Goal: Book appointment/travel/reservation

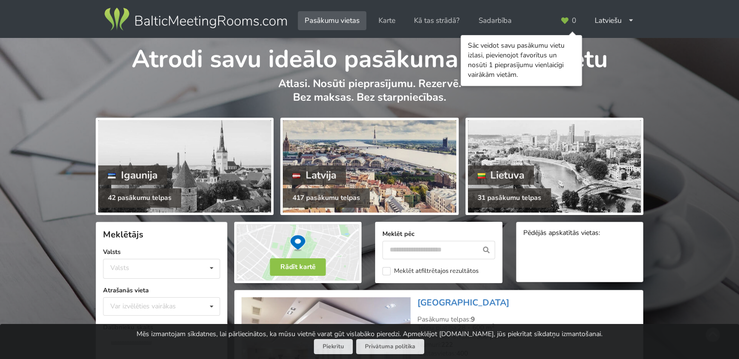
click at [365, 146] on div at bounding box center [369, 166] width 173 height 92
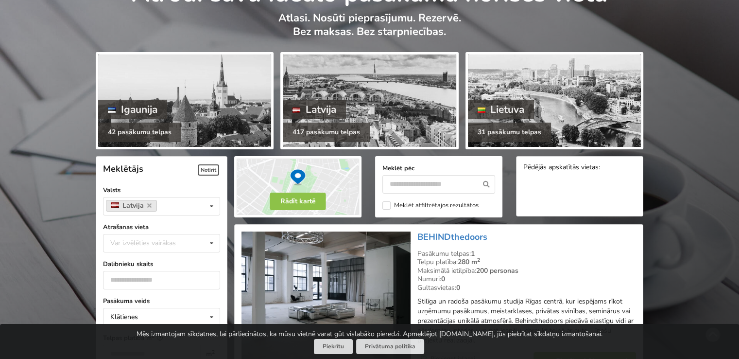
scroll to position [66, 0]
click at [153, 247] on div "Var izvēlēties vairākas" at bounding box center [153, 242] width 90 height 11
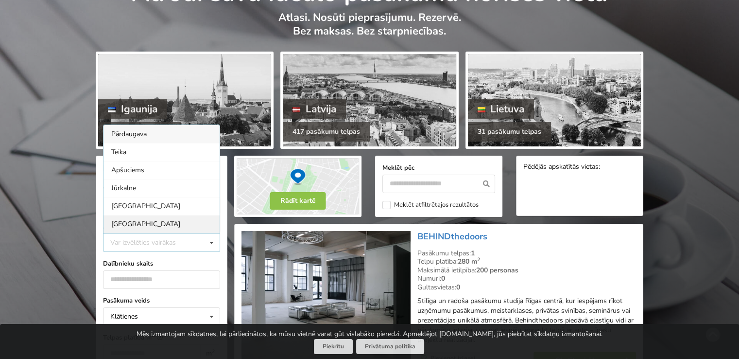
click at [123, 221] on div "[GEOGRAPHIC_DATA]" at bounding box center [162, 224] width 116 height 18
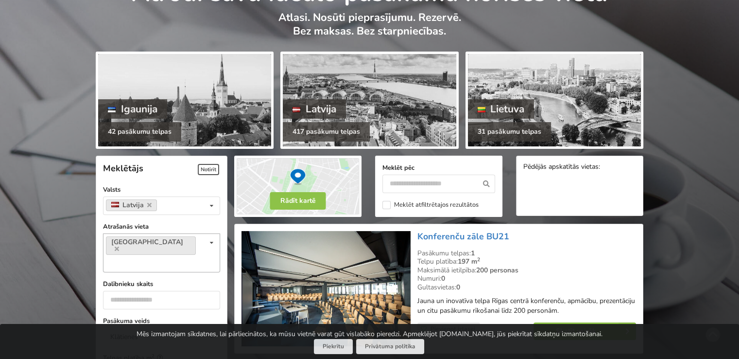
scroll to position [218, 0]
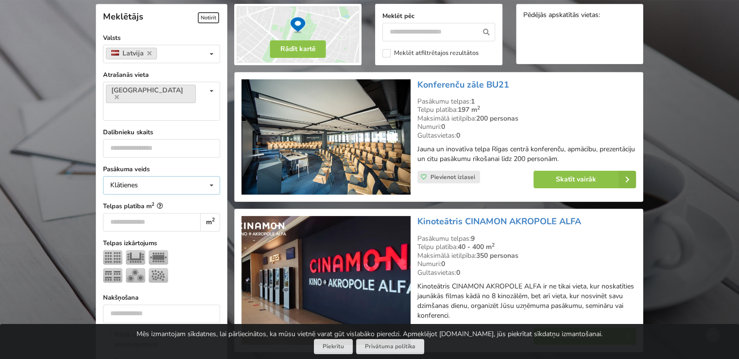
click at [154, 176] on div "Klātienes Klātienes Tiešsaistes Klātienes ar tiešraidi" at bounding box center [161, 185] width 117 height 18
click at [156, 139] on input "number" at bounding box center [161, 148] width 117 height 18
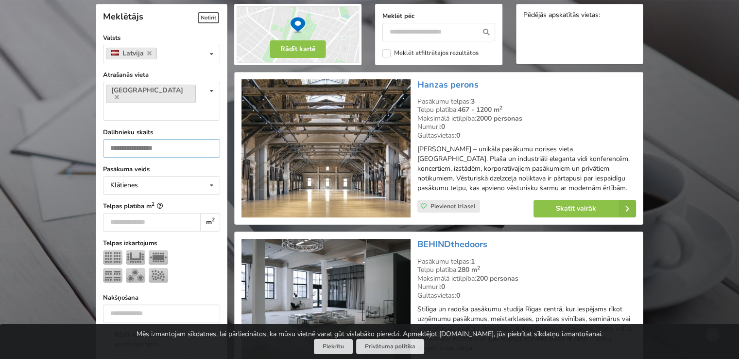
type input "***"
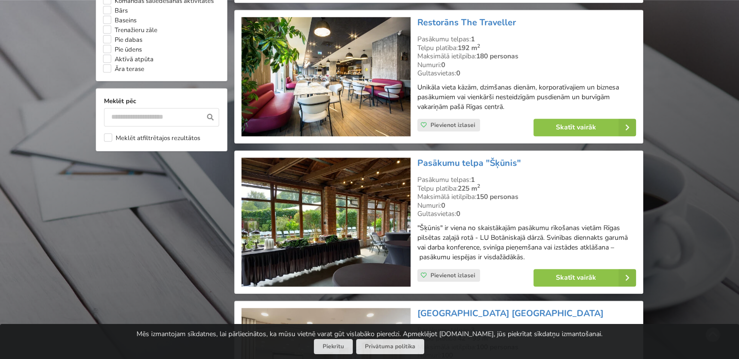
scroll to position [900, 0]
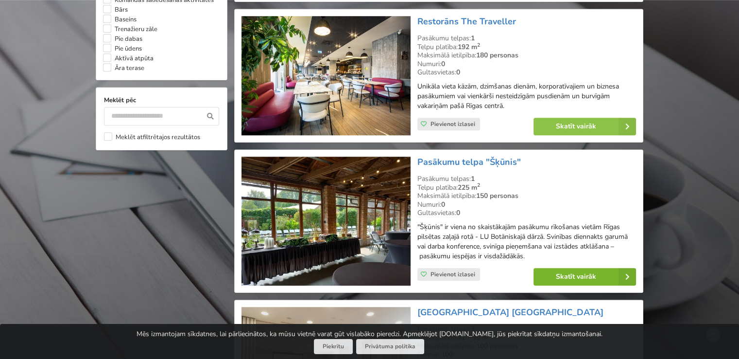
click at [548, 276] on link "Skatīt vairāk" at bounding box center [585, 276] width 103 height 17
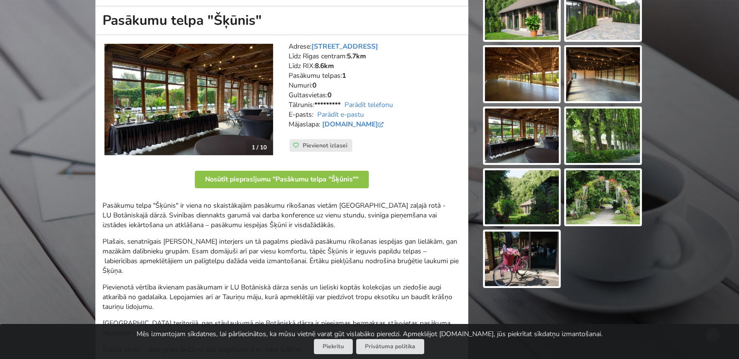
scroll to position [134, 0]
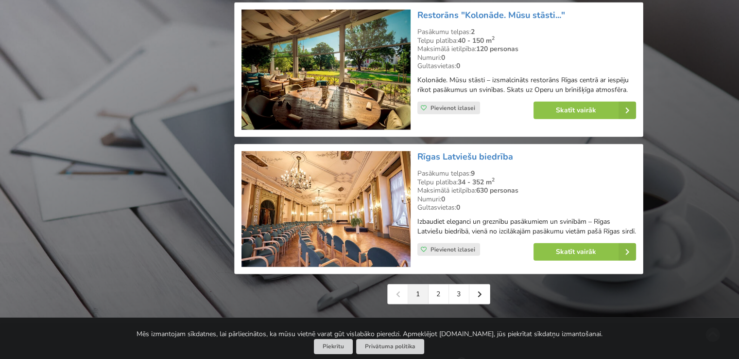
scroll to position [2209, 0]
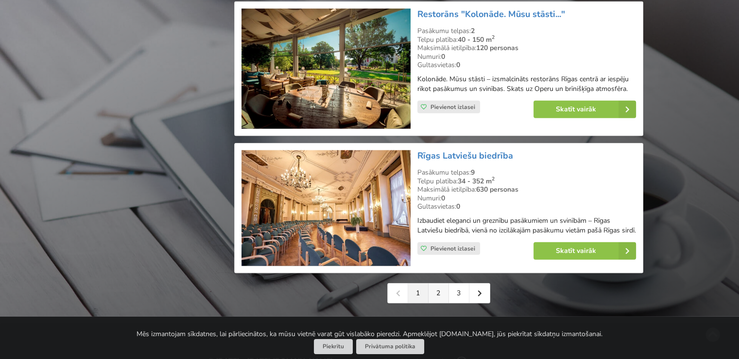
click at [438, 283] on link "2" at bounding box center [439, 292] width 20 height 19
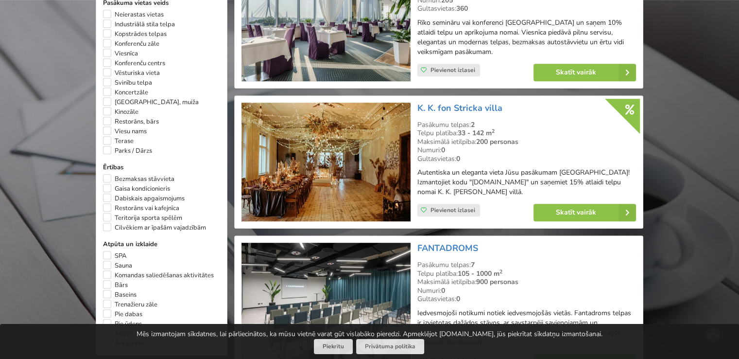
scroll to position [625, 0]
click at [347, 176] on img at bounding box center [326, 161] width 169 height 119
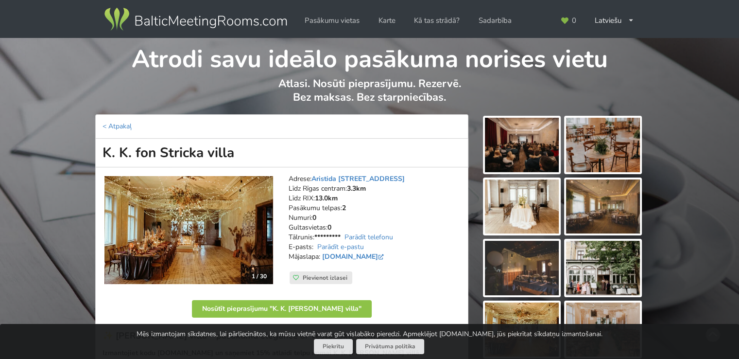
click at [595, 212] on img at bounding box center [603, 206] width 74 height 54
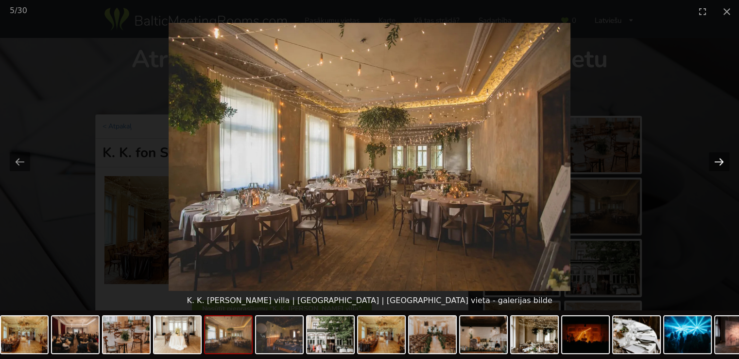
click at [722, 160] on button "Next slide" at bounding box center [719, 161] width 20 height 19
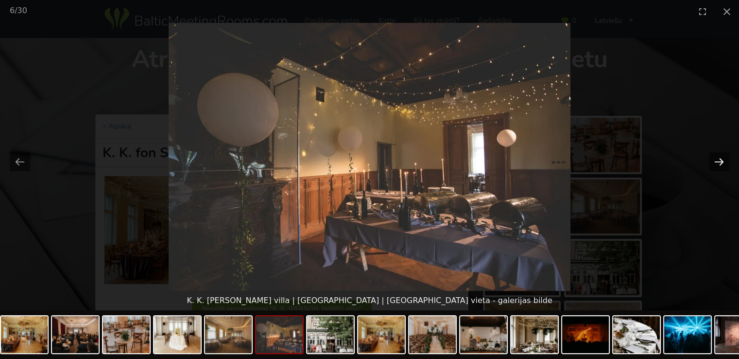
click at [722, 160] on button "Next slide" at bounding box center [719, 161] width 20 height 19
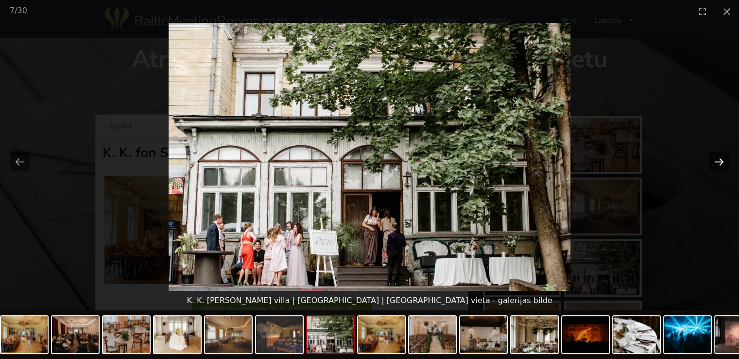
click at [722, 160] on button "Next slide" at bounding box center [719, 161] width 20 height 19
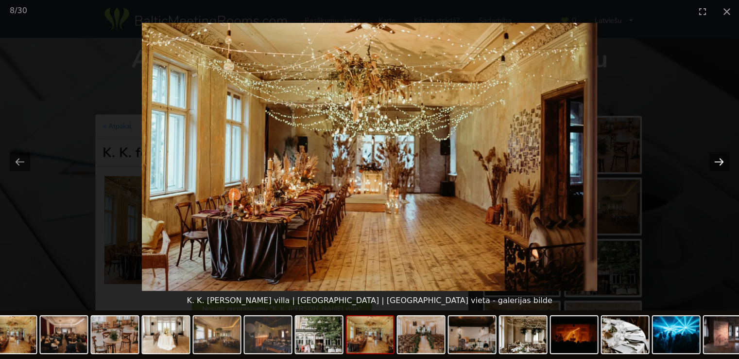
click at [722, 160] on button "Next slide" at bounding box center [719, 161] width 20 height 19
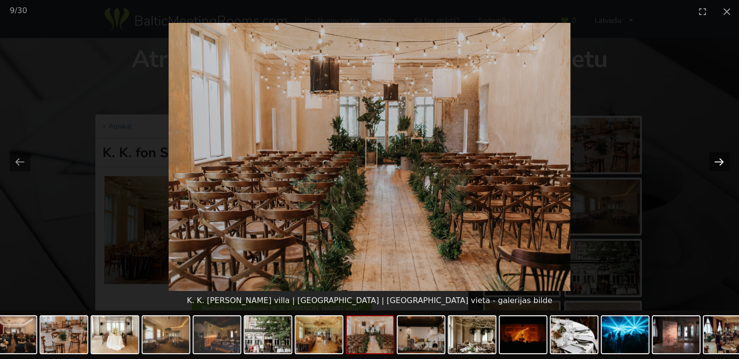
click at [722, 160] on button "Next slide" at bounding box center [719, 161] width 20 height 19
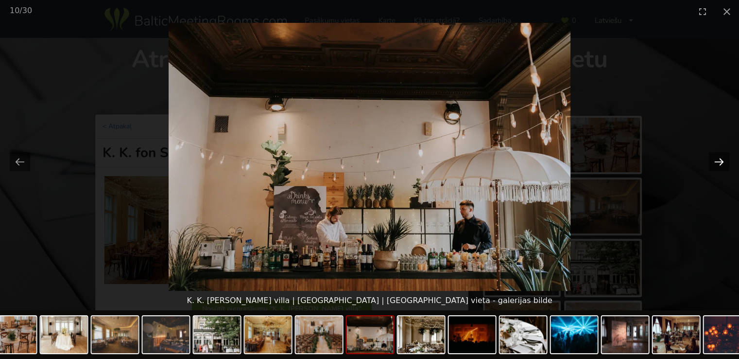
click at [722, 160] on button "Next slide" at bounding box center [719, 161] width 20 height 19
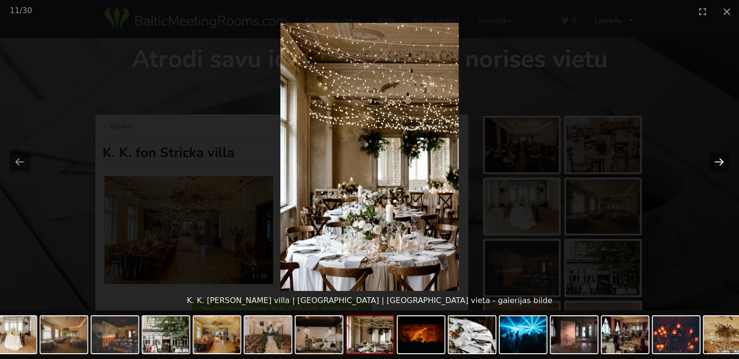
click at [722, 160] on button "Next slide" at bounding box center [719, 161] width 20 height 19
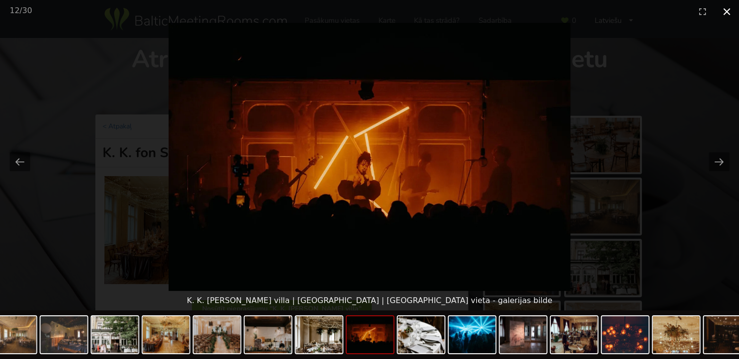
click at [726, 9] on button "Close gallery" at bounding box center [727, 11] width 24 height 23
